Goal: Check status: Check status

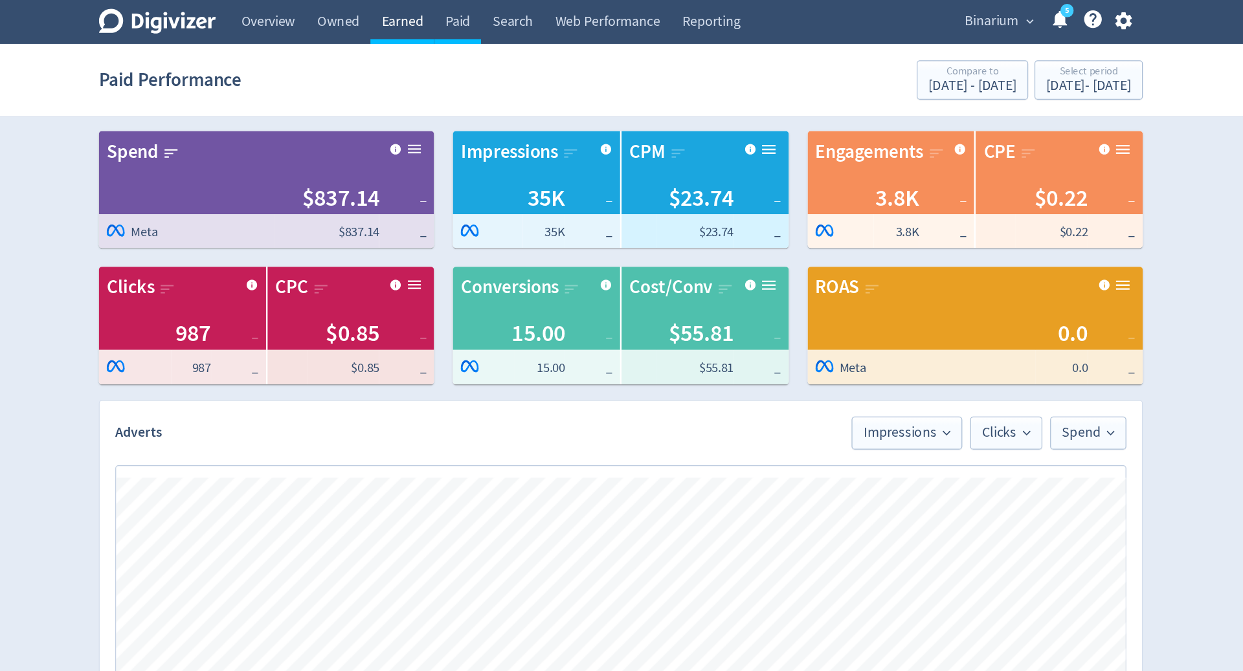
click at [443, 16] on link "Earned" at bounding box center [441, 18] width 52 height 36
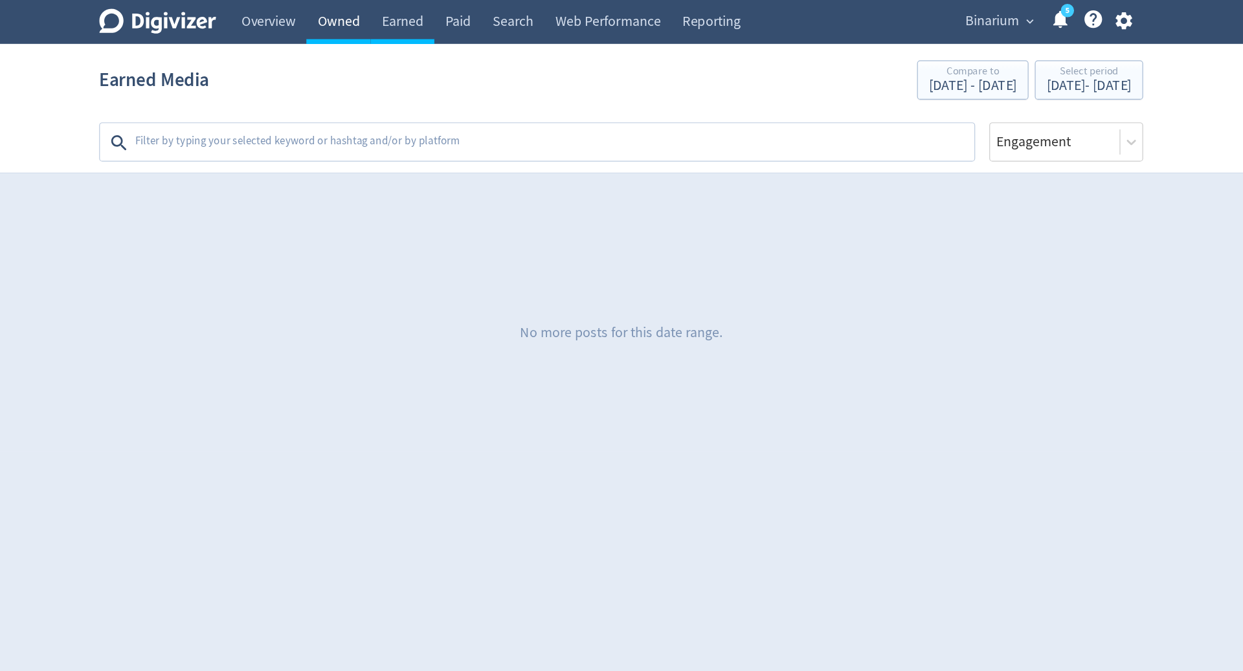
click at [390, 20] on link "Owned" at bounding box center [388, 18] width 53 height 36
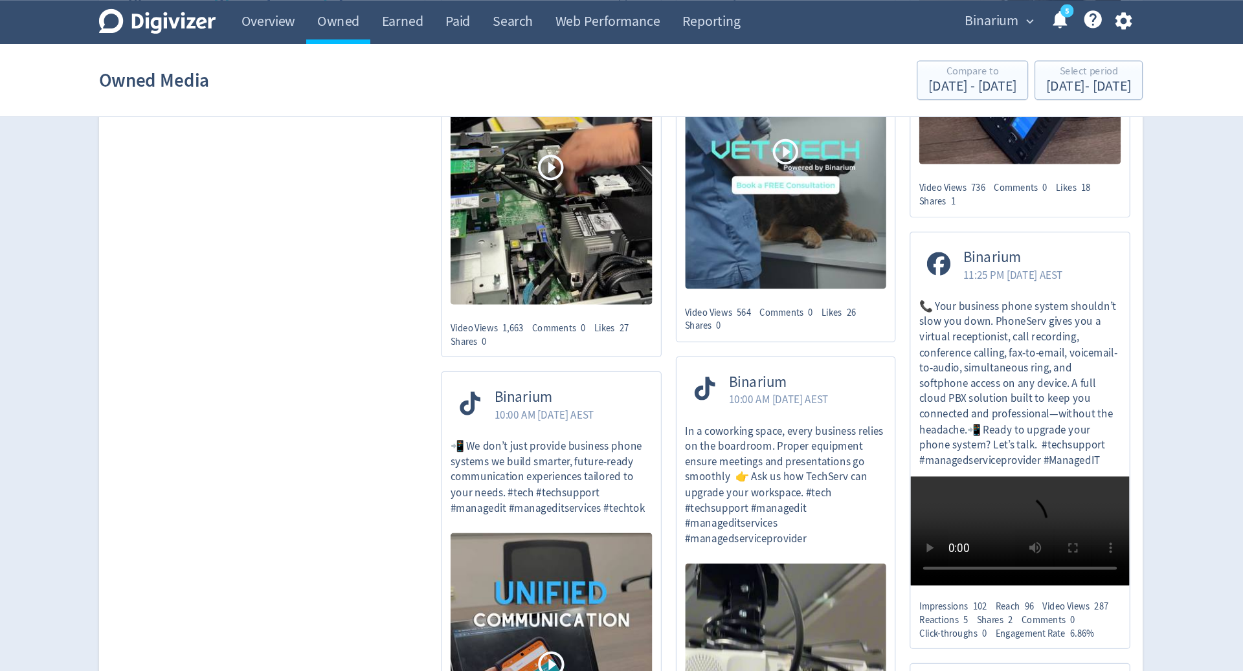
scroll to position [265, 0]
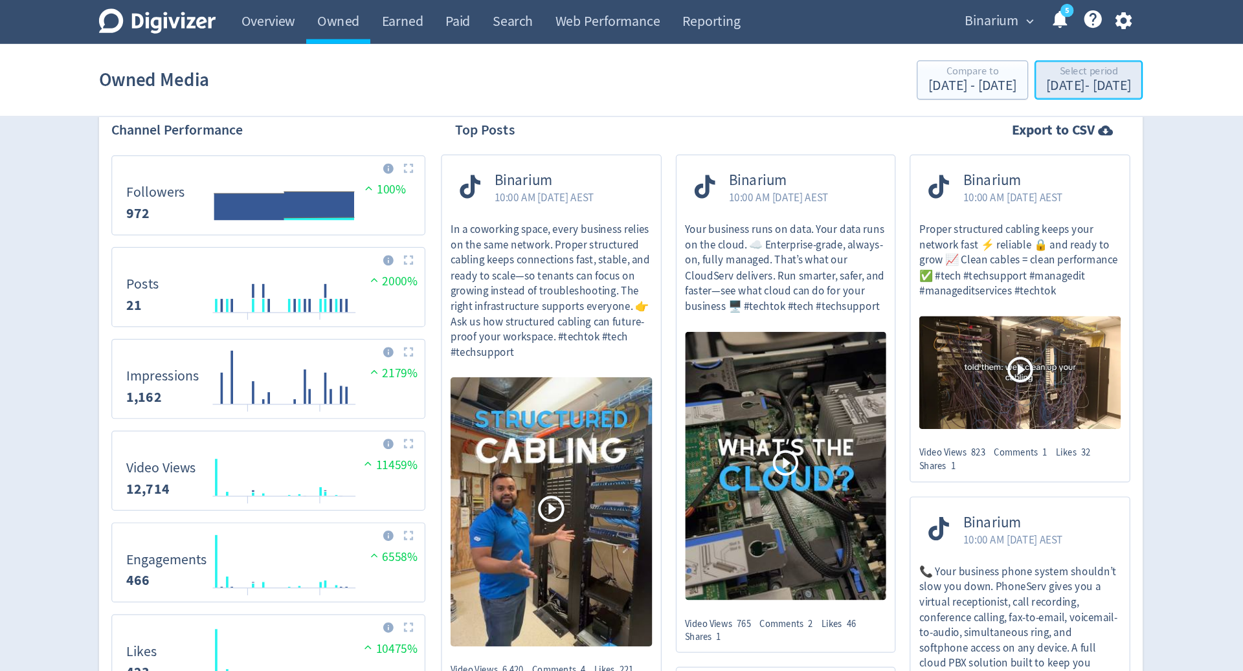
click at [972, 68] on div "[DATE] - [DATE]" at bounding box center [1007, 71] width 70 height 12
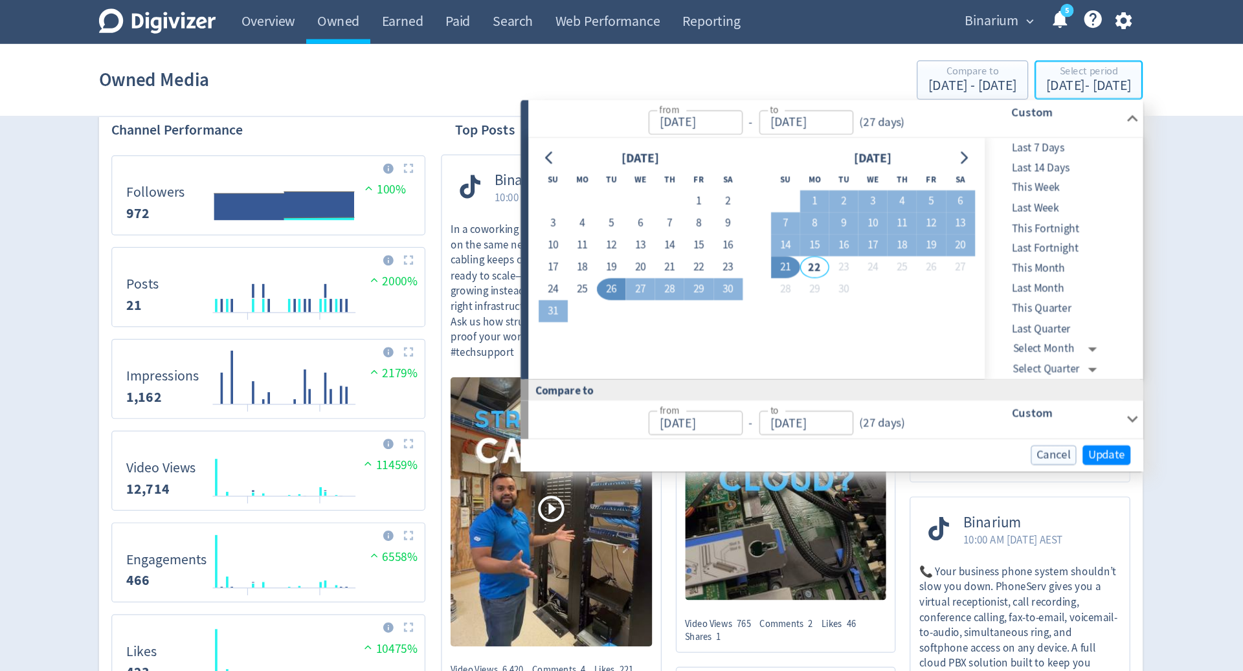
type input "[DATE]"
click at [685, 163] on button "1" at bounding box center [686, 166] width 24 height 18
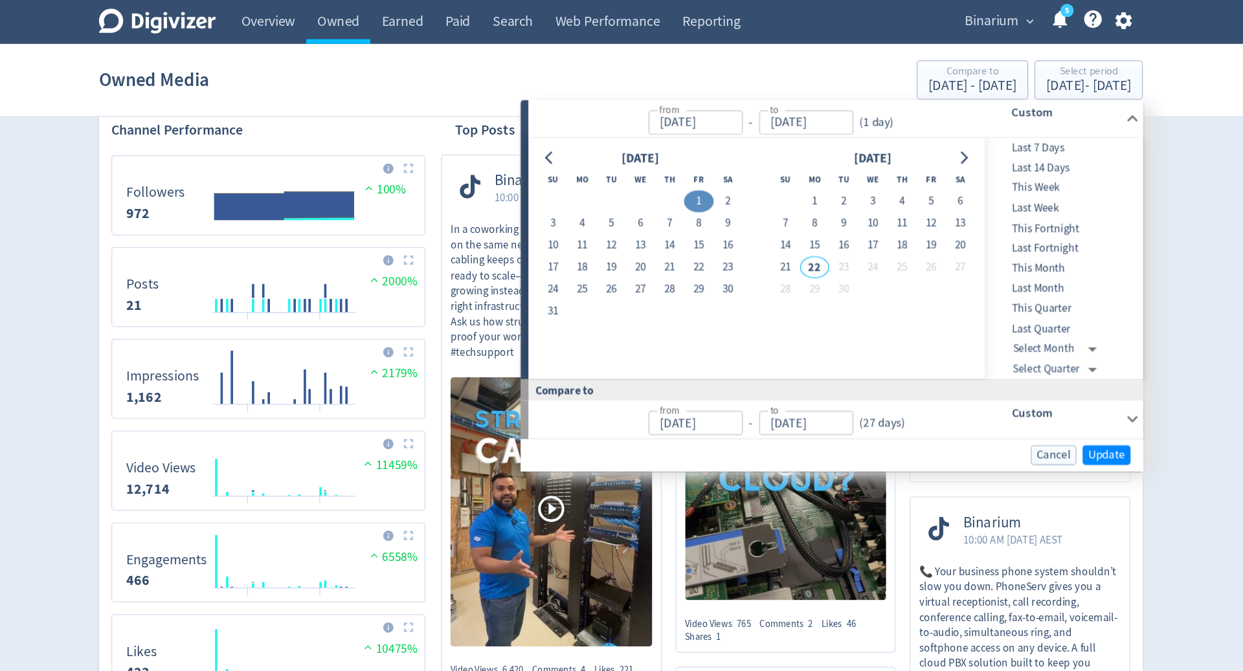
type input "[DATE]"
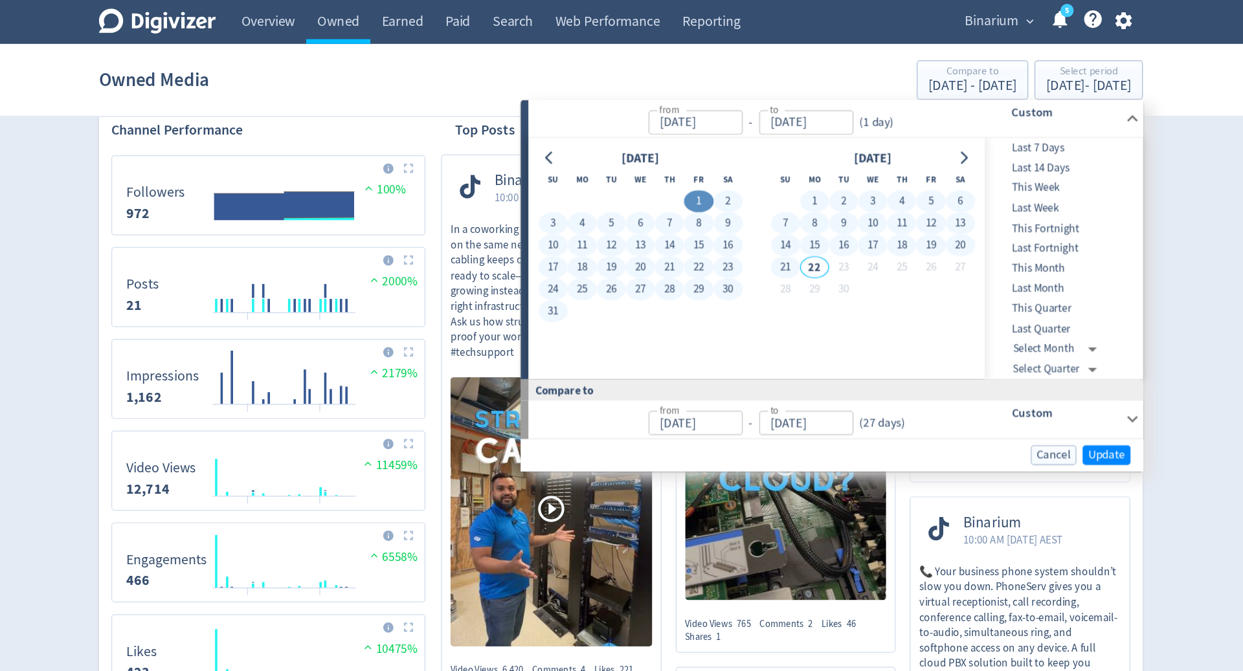
click at [751, 223] on button "21" at bounding box center [757, 221] width 24 height 18
type input "[DATE]"
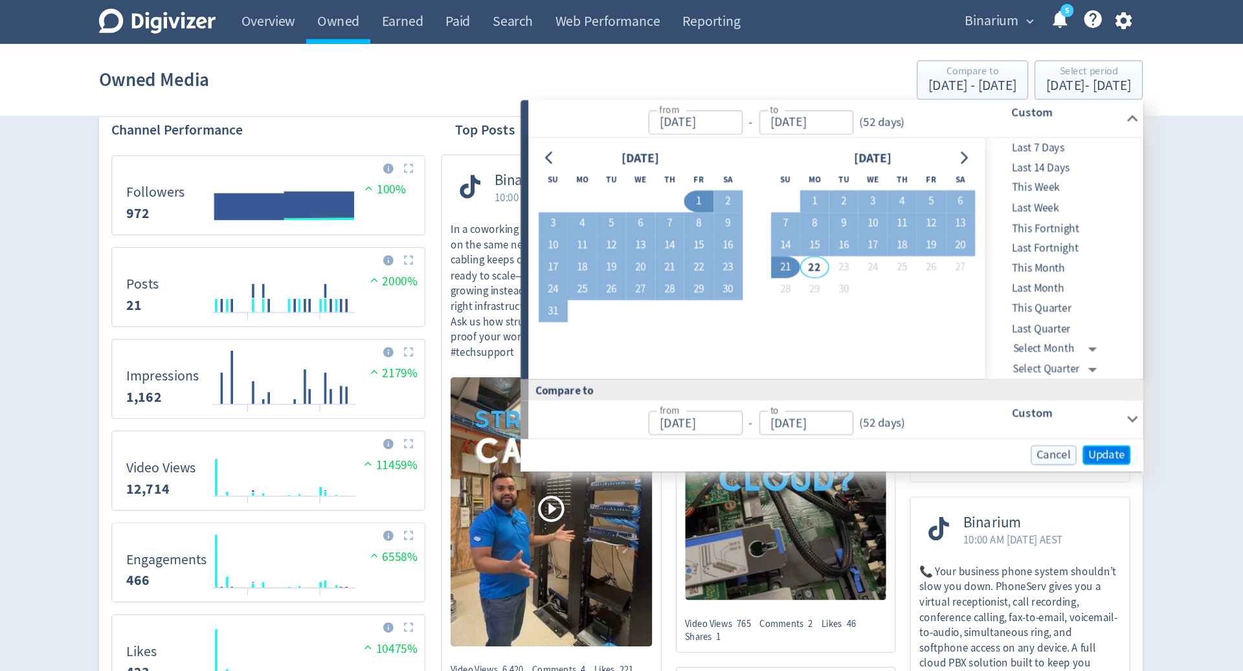
click at [1028, 377] on span "Update" at bounding box center [1021, 375] width 30 height 10
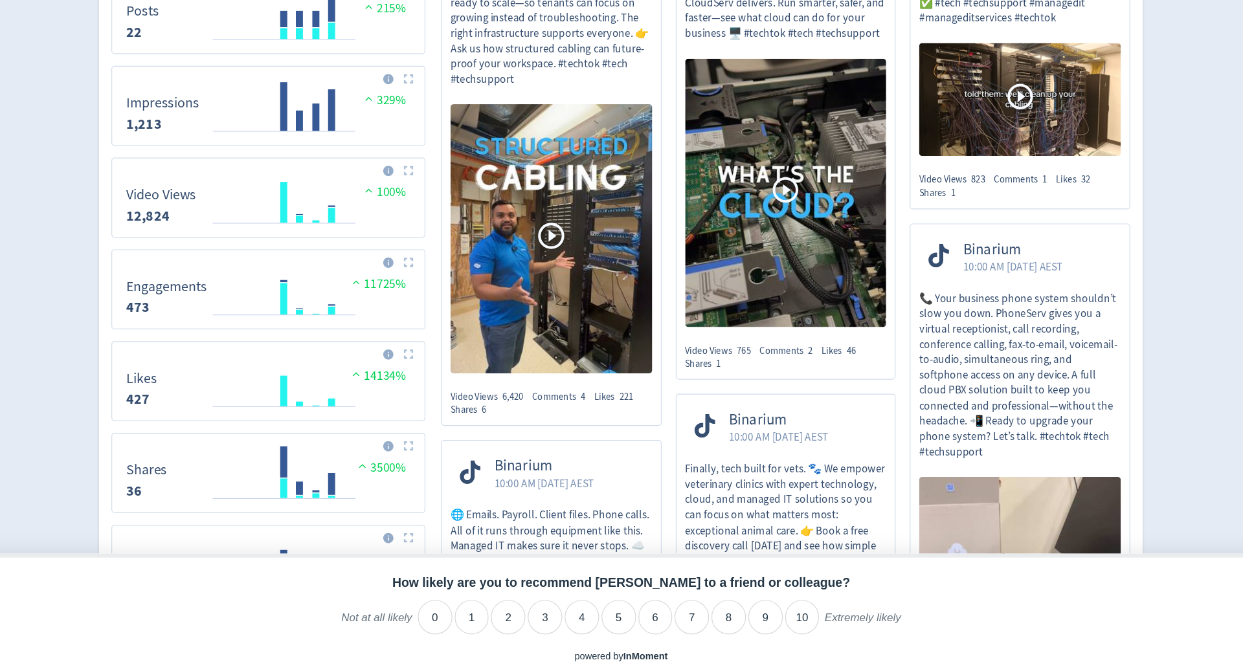
scroll to position [375, 0]
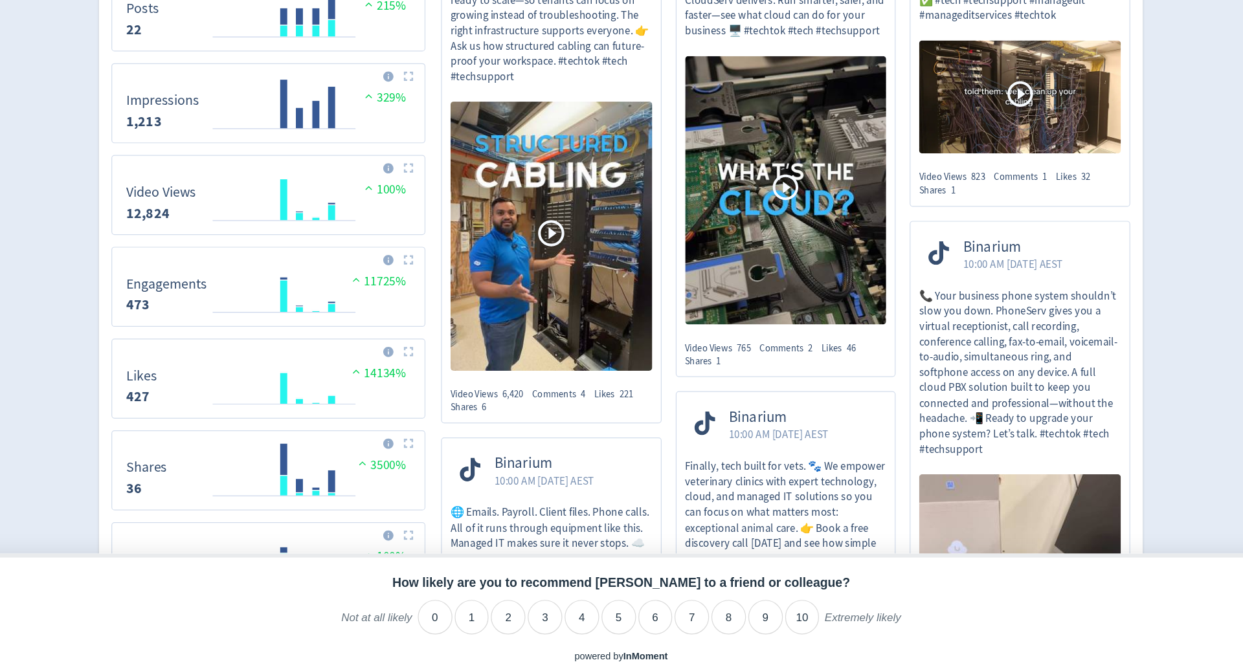
click at [571, 368] on img at bounding box center [564, 311] width 166 height 221
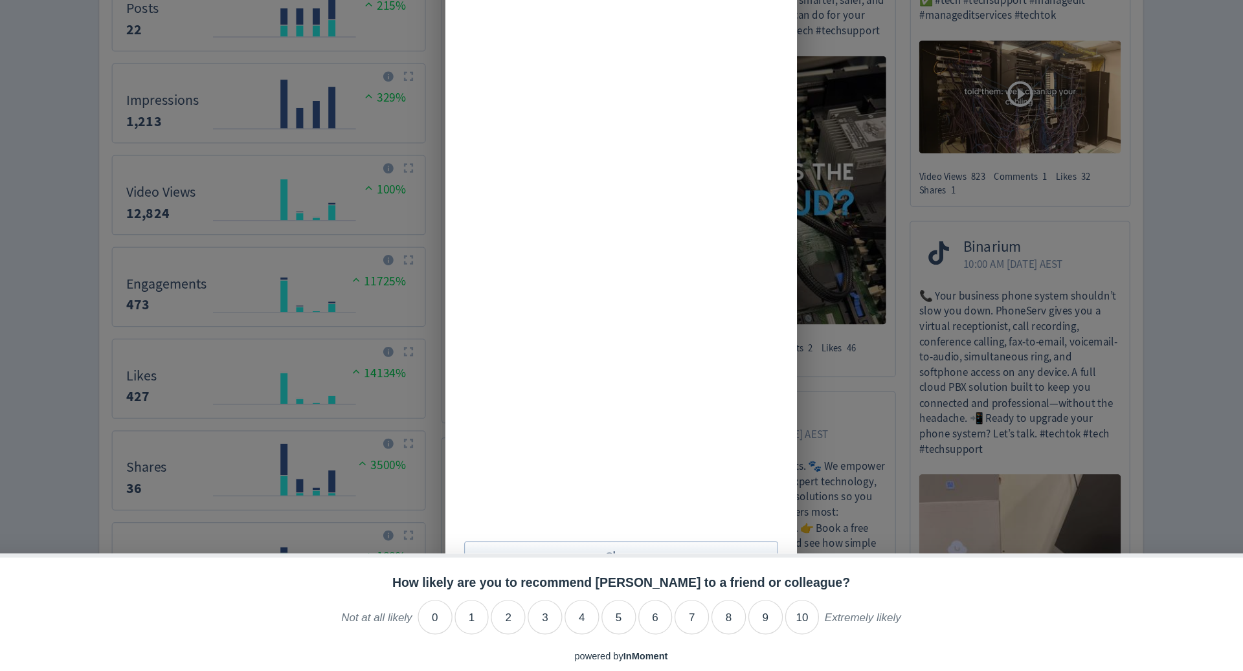
click at [737, 547] on div at bounding box center [621, 308] width 290 height 483
click at [693, 570] on button "Close" at bounding box center [621, 577] width 259 height 27
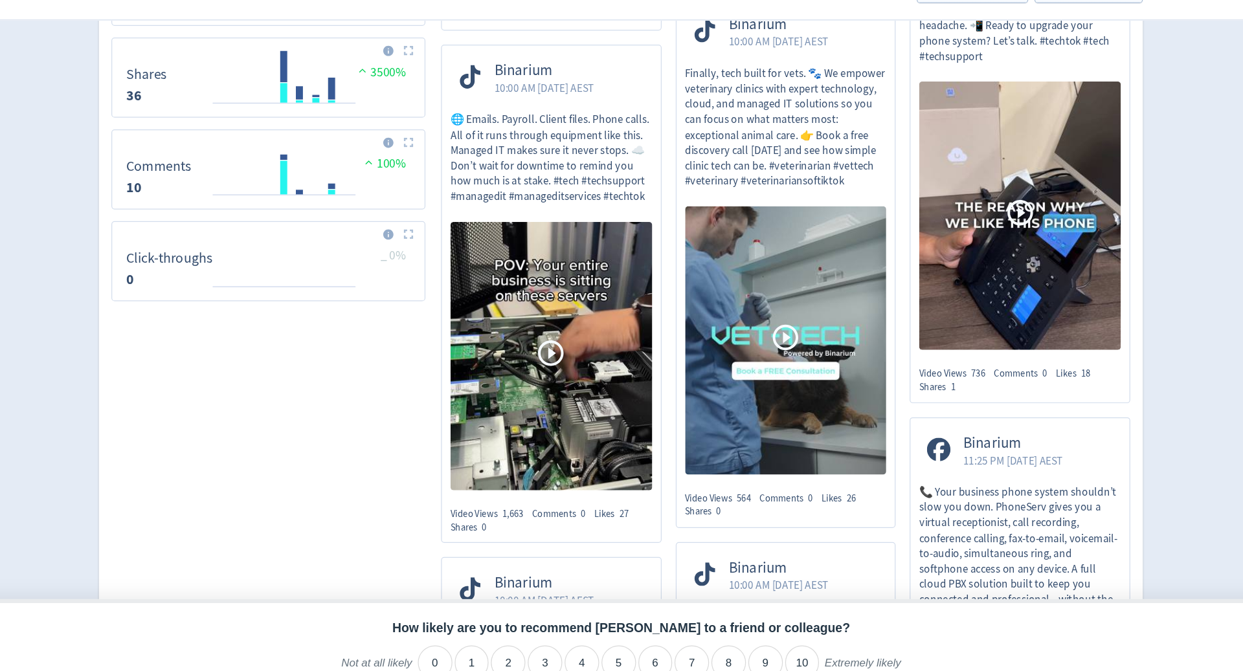
scroll to position [736, 0]
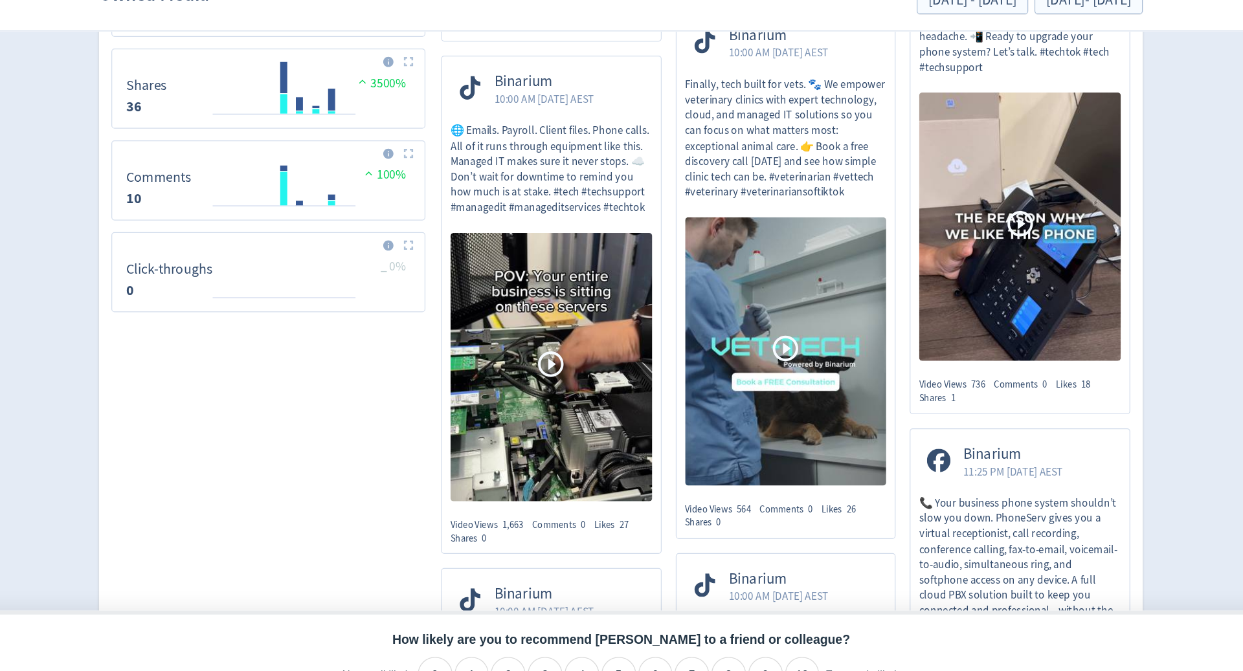
click at [753, 359] on icon at bounding box center [756, 358] width 25 height 25
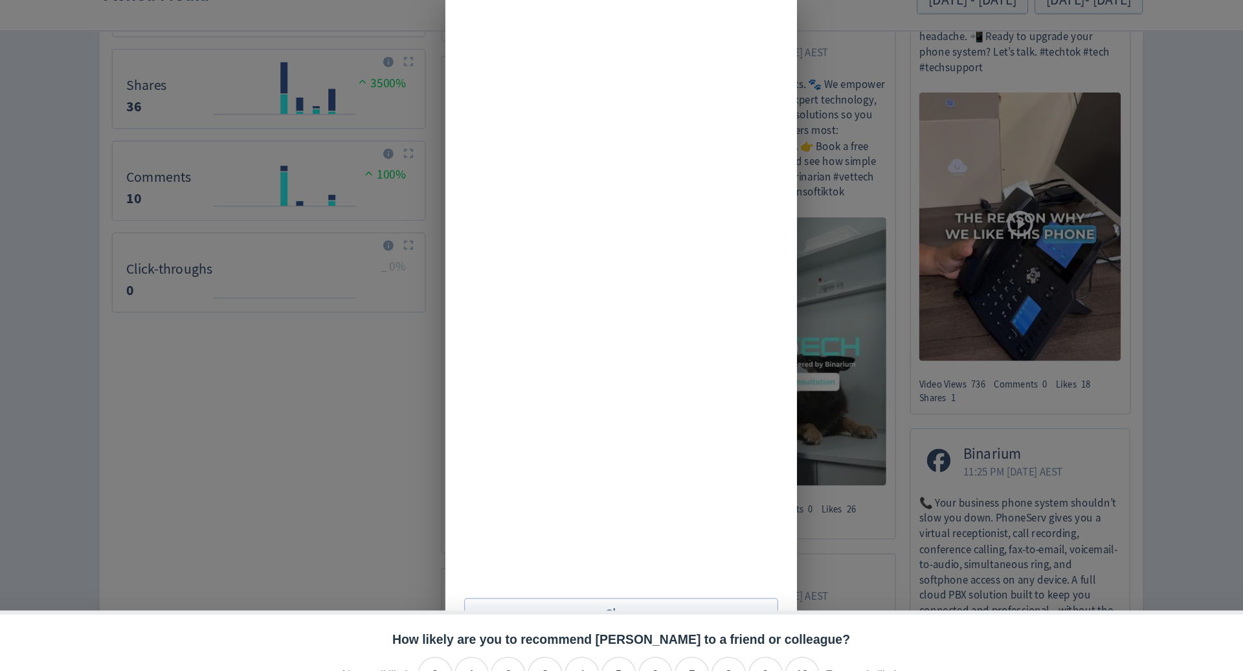
click at [1095, 307] on div "Close" at bounding box center [621, 335] width 1243 height 671
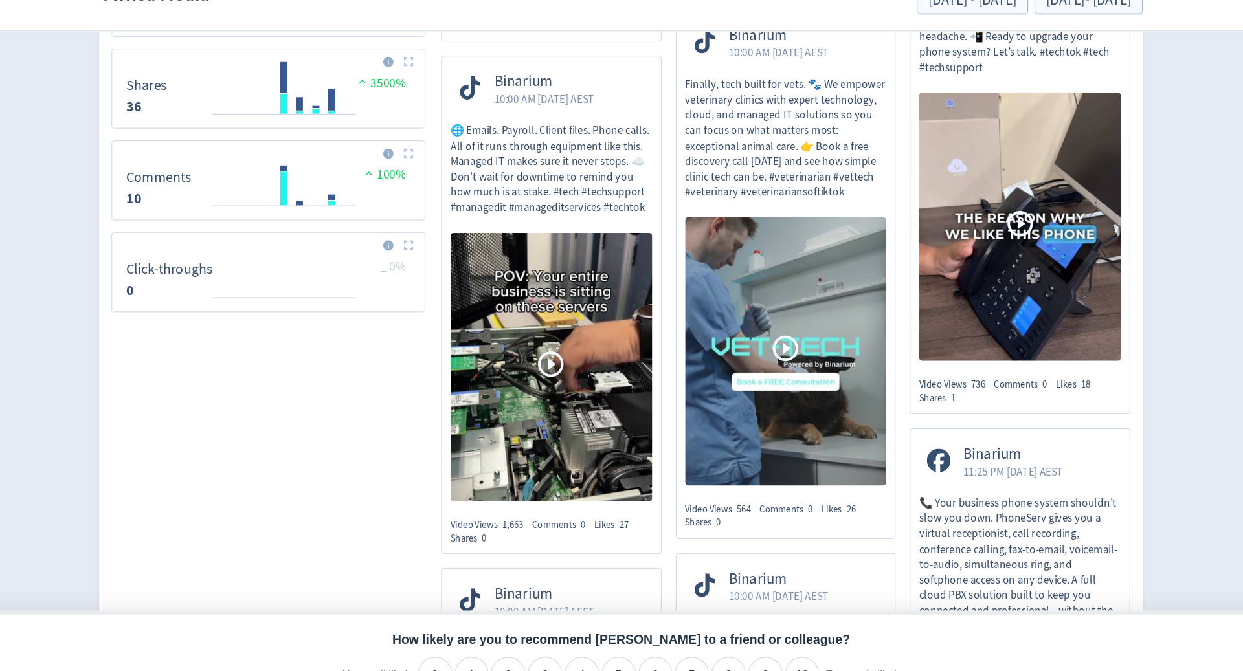
click at [577, 344] on img at bounding box center [564, 373] width 166 height 221
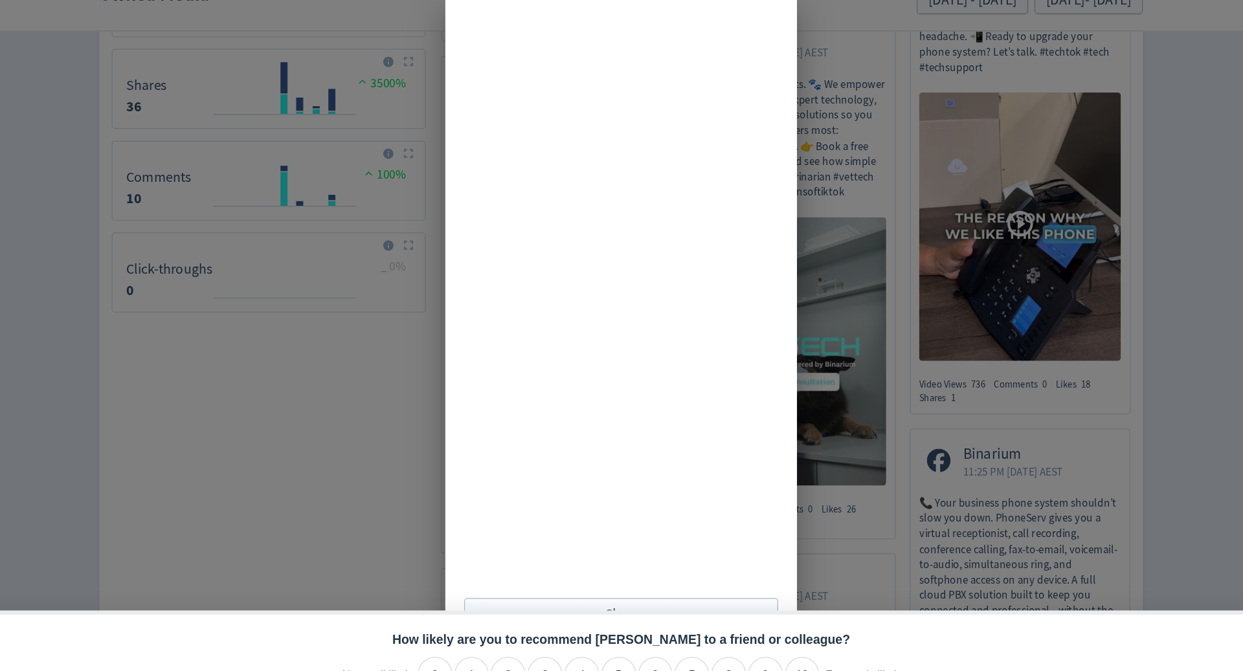
click at [975, 298] on div "Close" at bounding box center [621, 335] width 1243 height 671
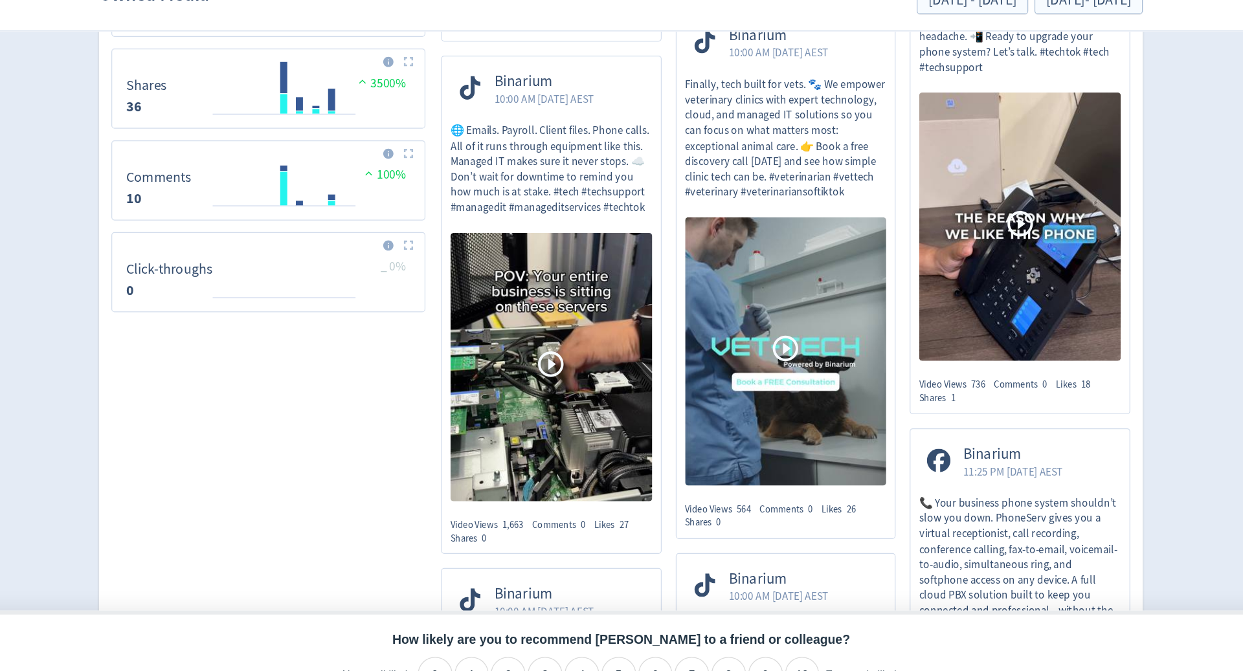
click at [955, 289] on img at bounding box center [950, 257] width 166 height 221
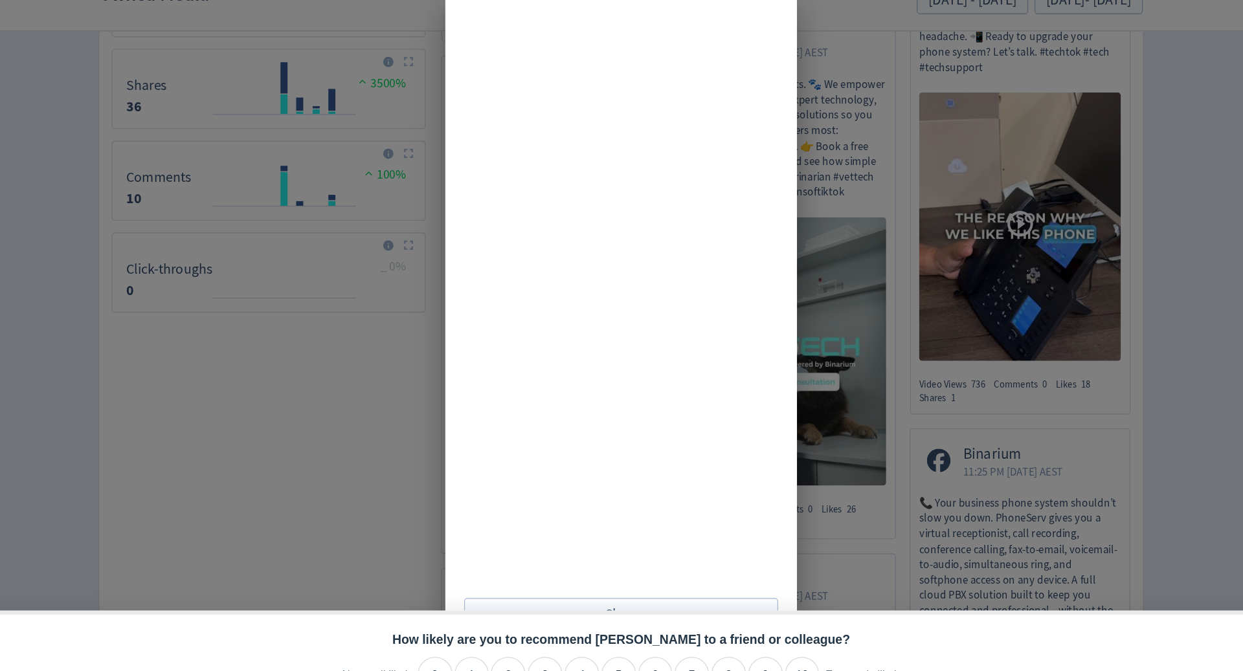
click at [1085, 425] on div "Close" at bounding box center [621, 335] width 1243 height 671
